Goal: Check status: Check status

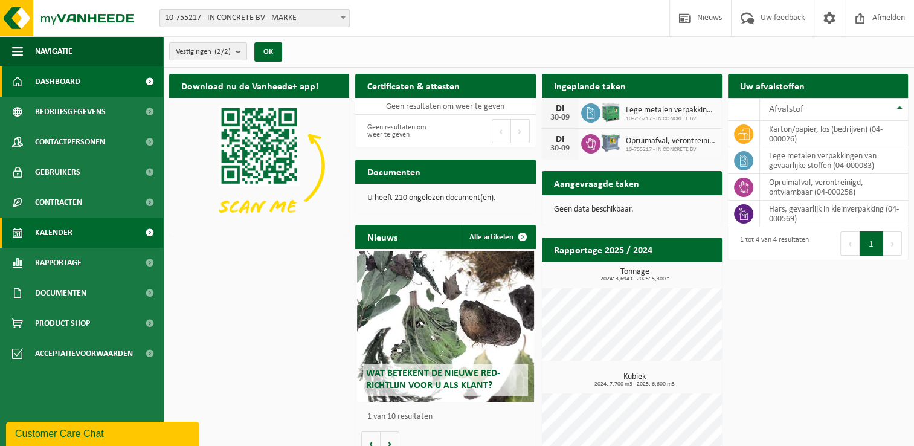
click at [80, 233] on link "Kalender" at bounding box center [81, 232] width 163 height 30
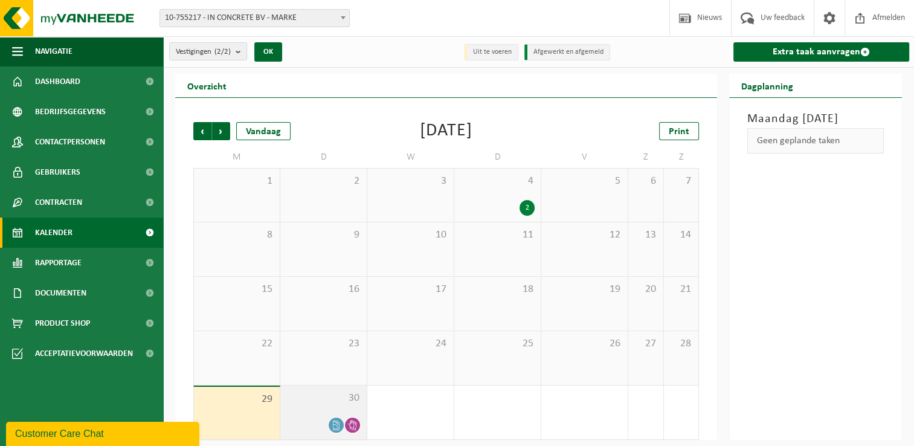
click at [320, 399] on span "30" at bounding box center [323, 397] width 74 height 13
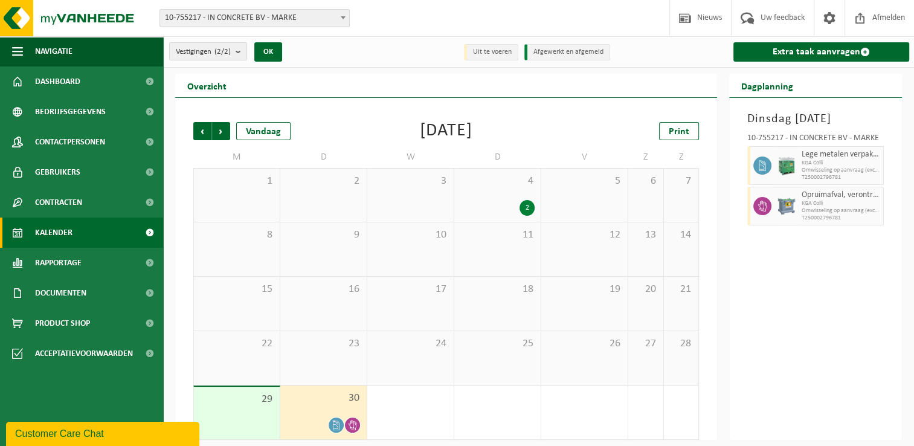
click at [829, 207] on span "KGA Colli" at bounding box center [840, 203] width 79 height 7
